Goal: Task Accomplishment & Management: Use online tool/utility

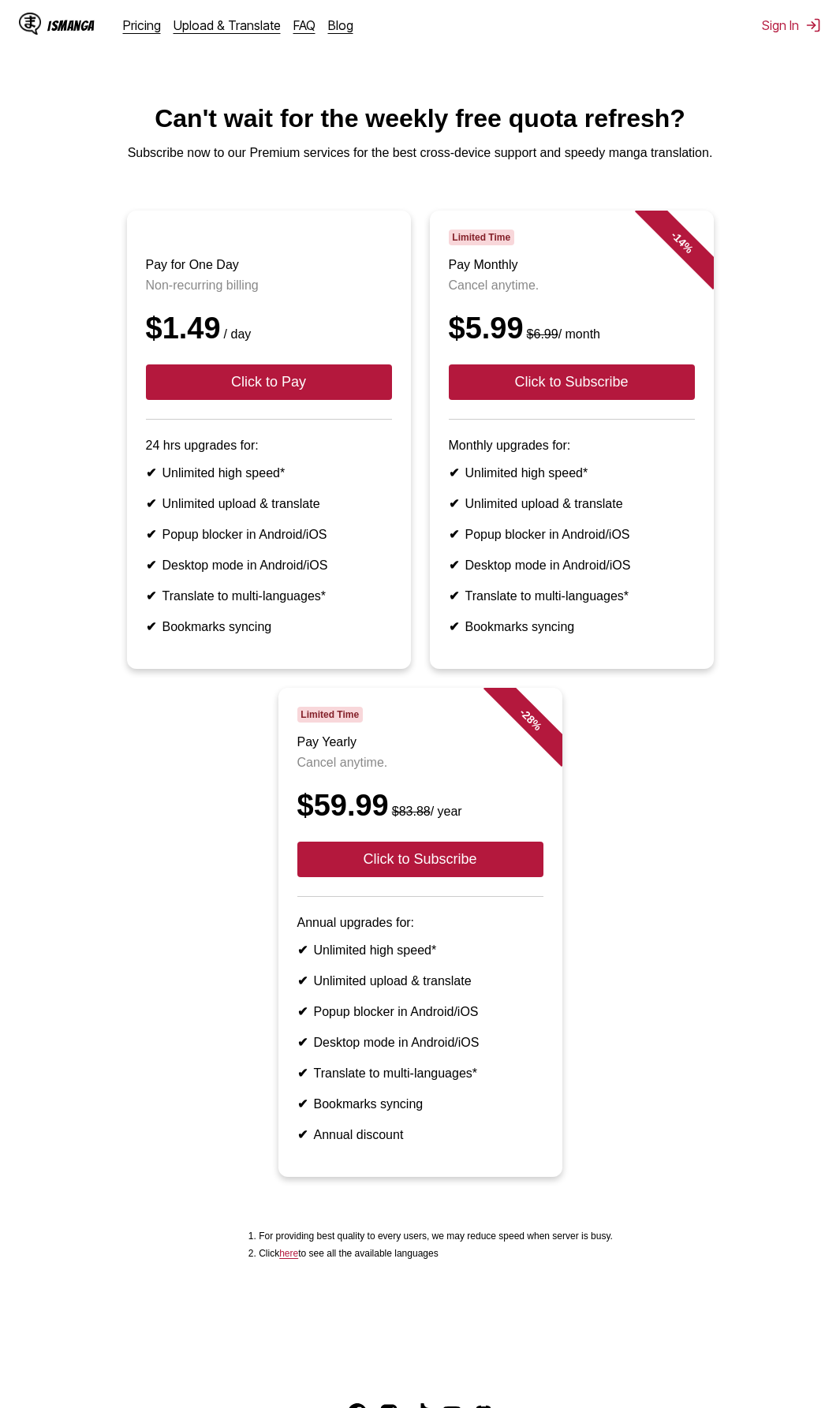
click at [202, 33] on div "IsManga Pricing Upload & Translate FAQ Blog" at bounding box center [192, 25] width 347 height 51
click at [208, 24] on link "Upload & Translate" at bounding box center [227, 25] width 107 height 16
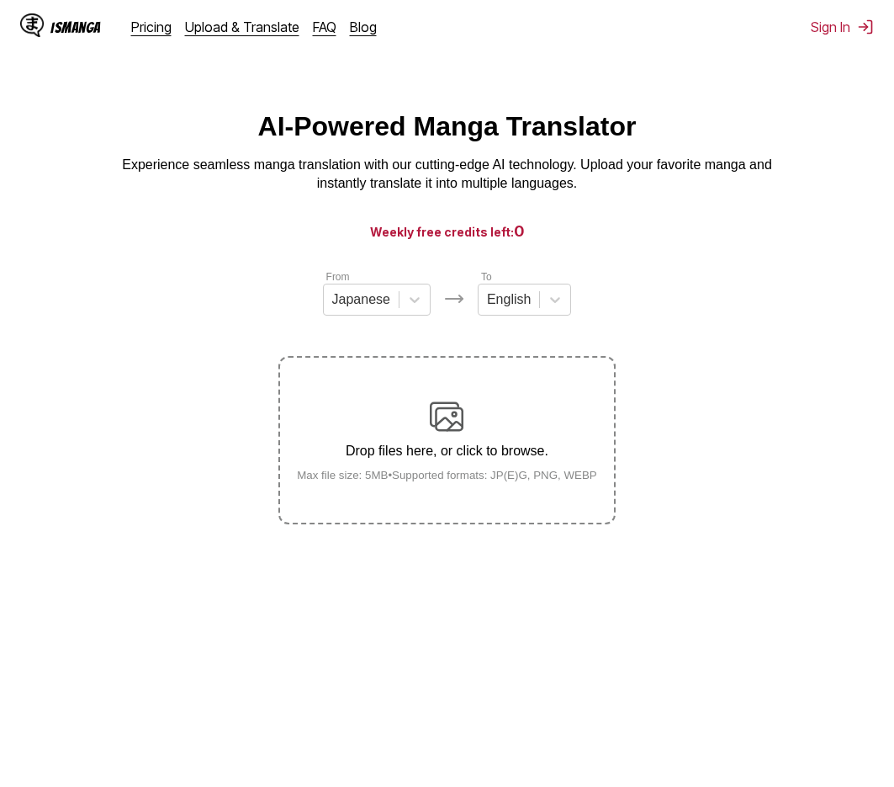
click at [515, 432] on div "Drop files here, or click to browse. Max file size: 5MB • Supported formats: JP…" at bounding box center [447, 441] width 327 height 82
click at [0, 0] on input "Drop files here, or click to browse. Max file size: 5MB • Supported formats: JP…" at bounding box center [0, 0] width 0 height 0
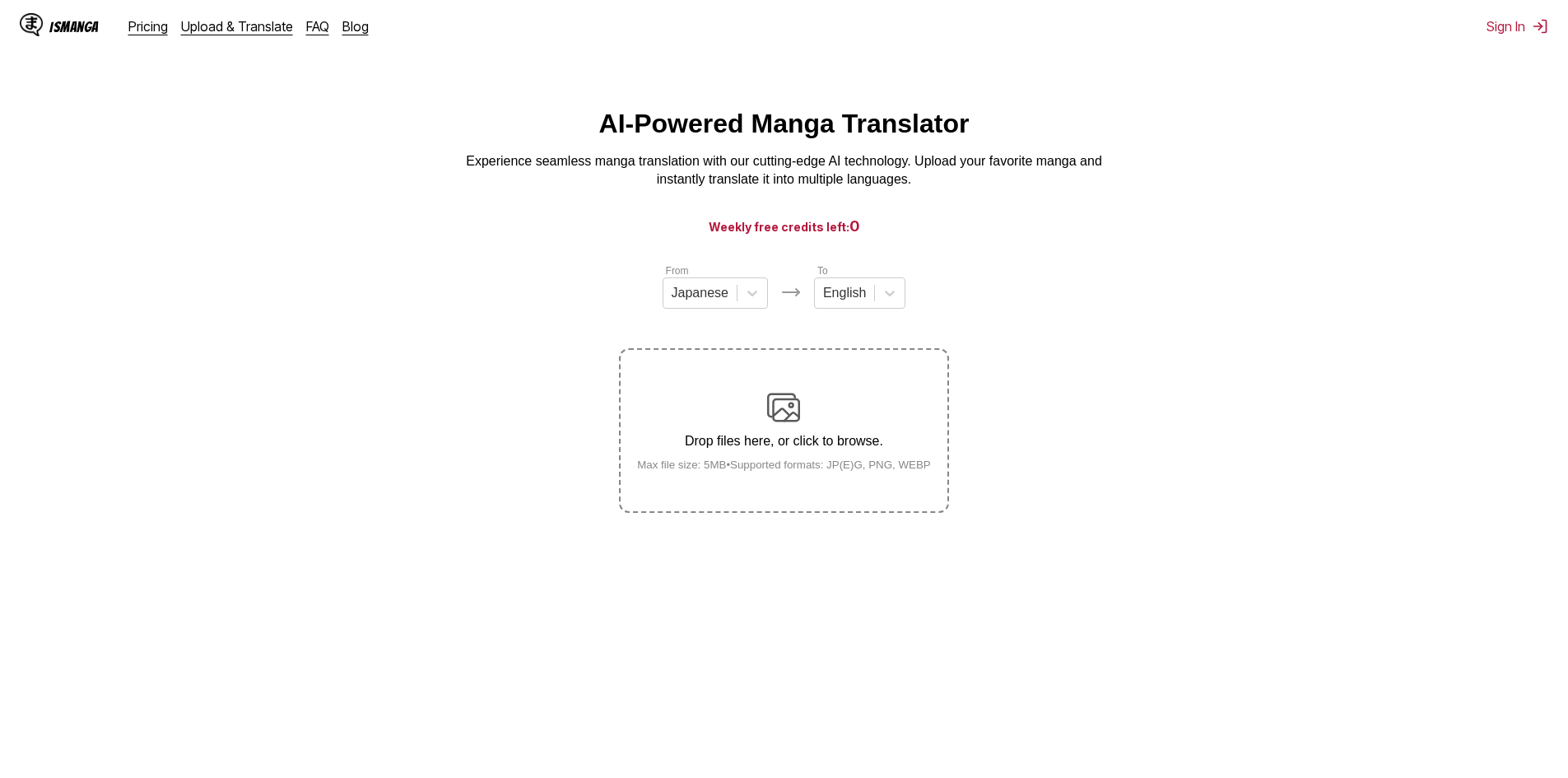
click at [734, 412] on div "Drop files here, or click to browse. Max file size: 5MB • Supported formats: JP…" at bounding box center [784, 432] width 320 height 80
click at [0, 0] on input "Drop files here, or click to browse. Max file size: 5MB • Supported formats: JP…" at bounding box center [0, 0] width 0 height 0
click at [785, 402] on img at bounding box center [784, 408] width 33 height 33
click at [0, 0] on input "Drop files here, or click to browse. Max file size: 5MB • Supported formats: JP…" at bounding box center [0, 0] width 0 height 0
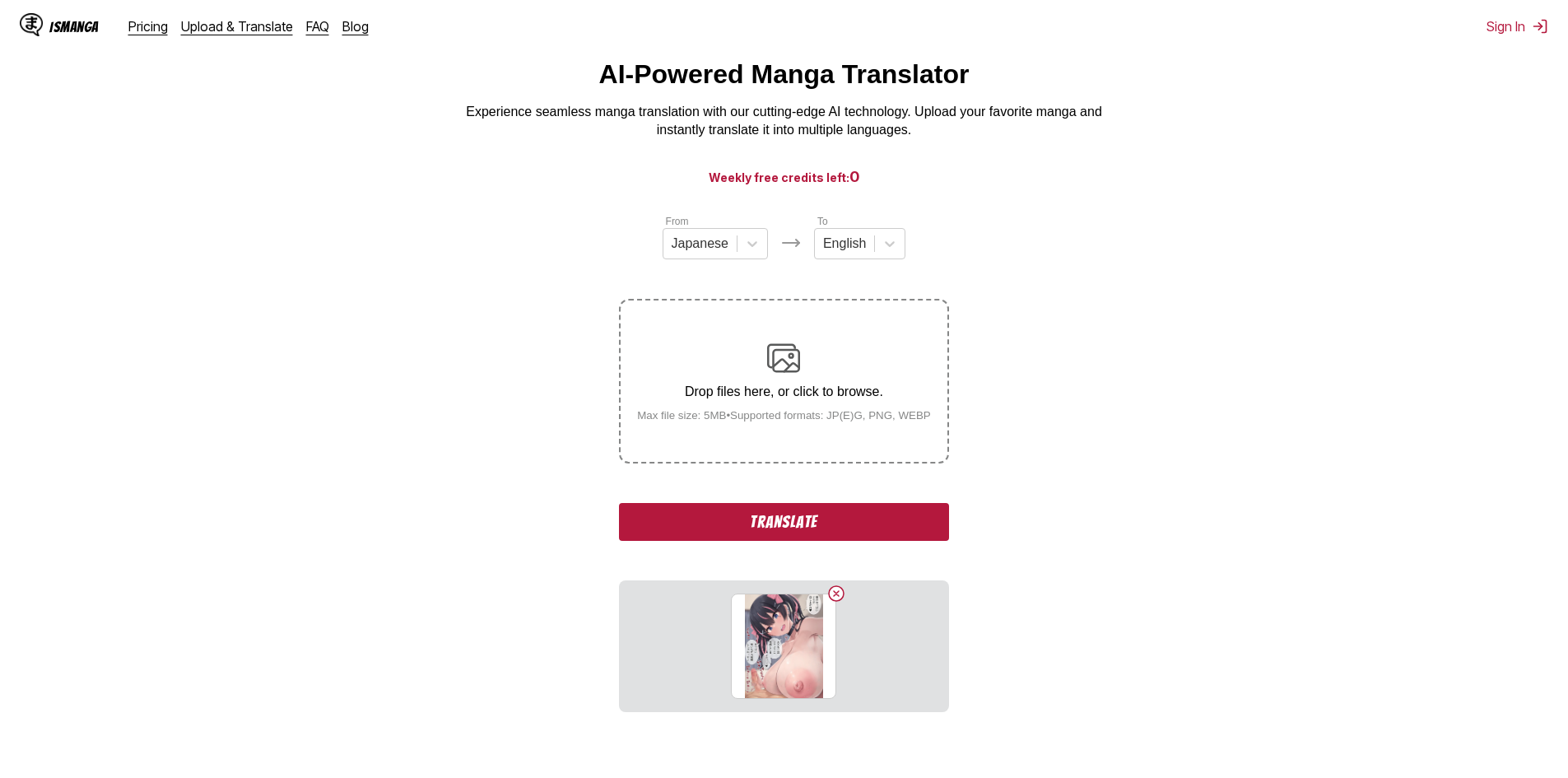
scroll to position [184, 0]
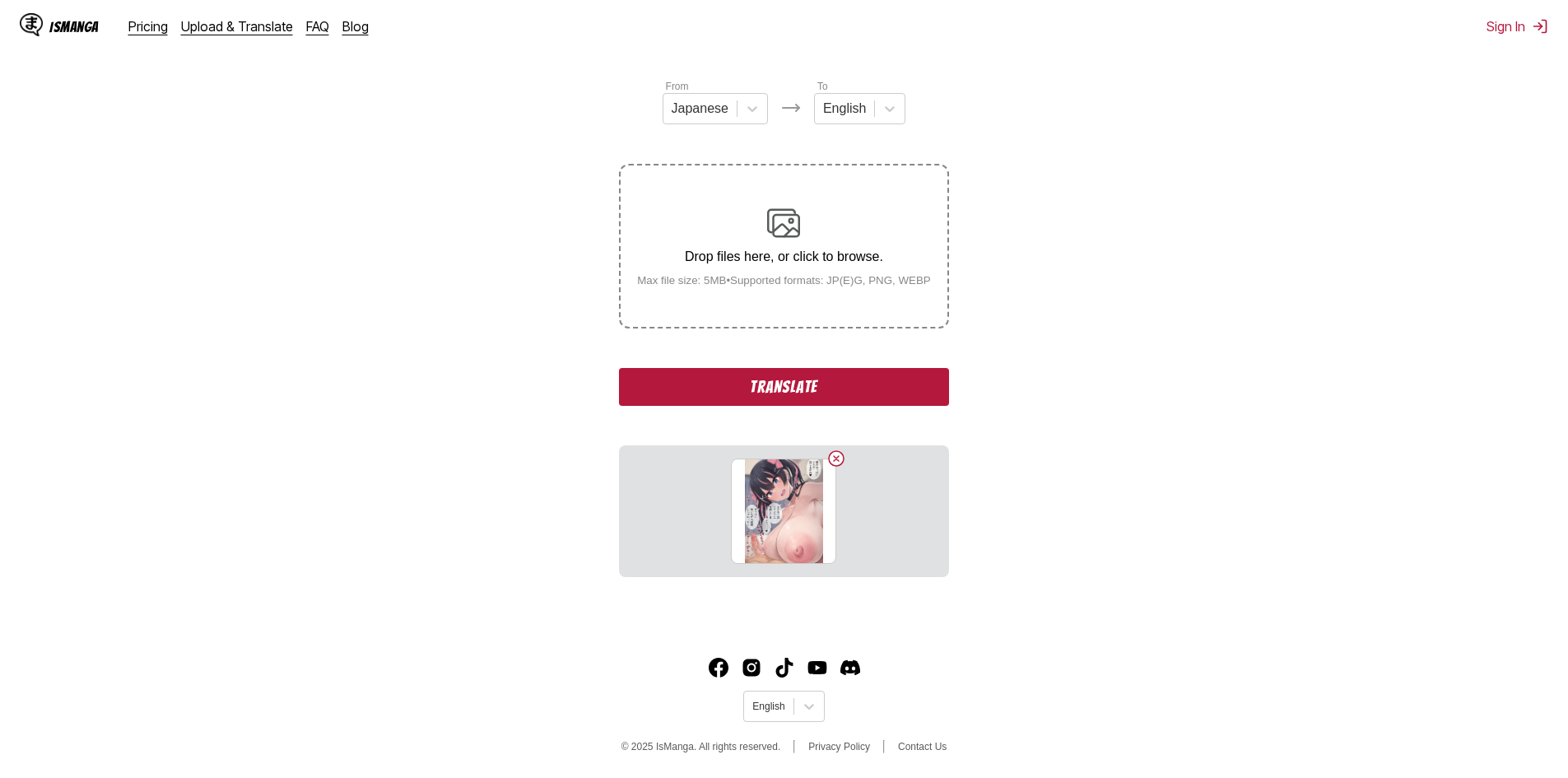
click at [777, 403] on button "Translate" at bounding box center [784, 387] width 330 height 38
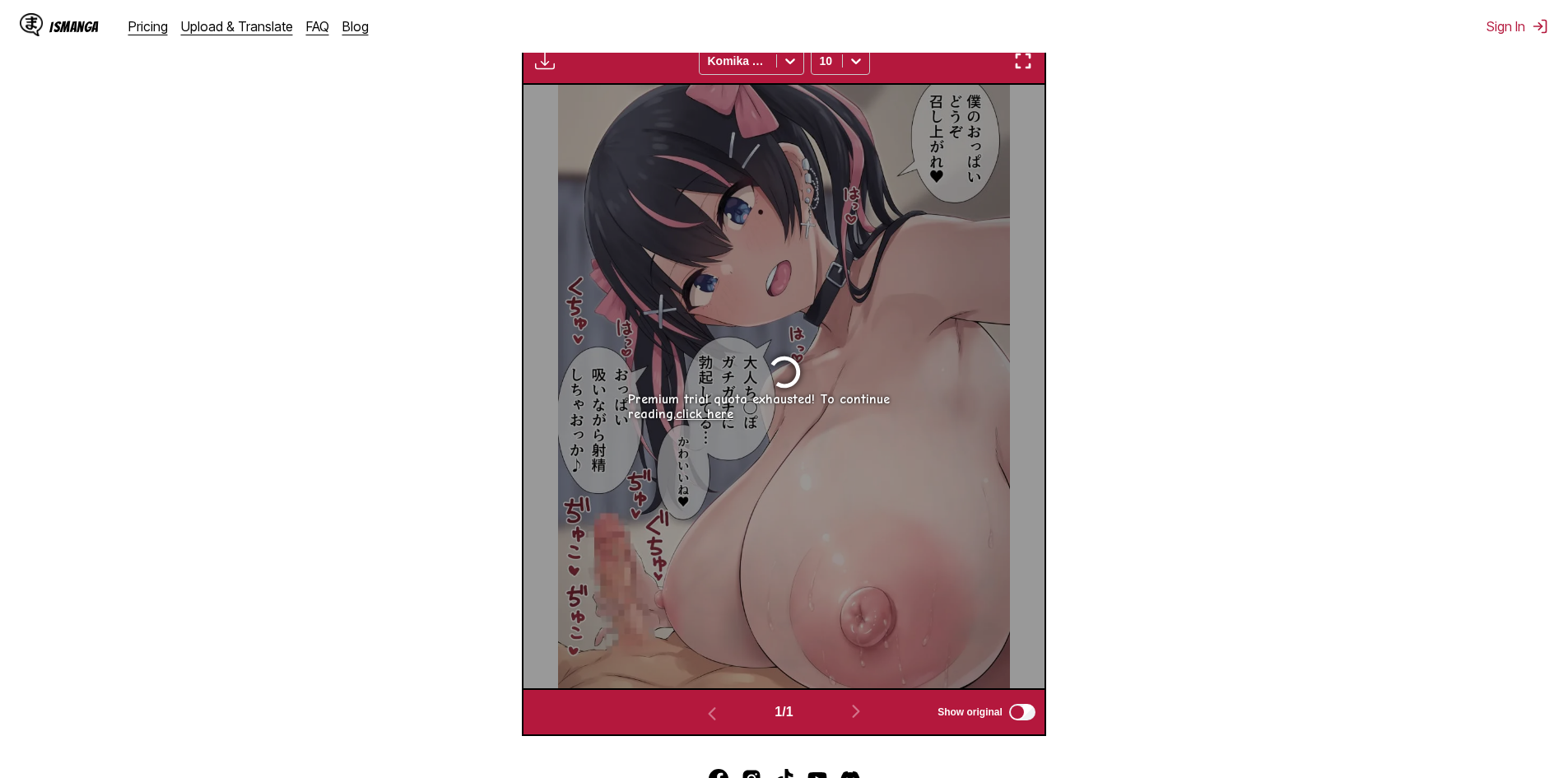
scroll to position [569, 0]
